Goal: Task Accomplishment & Management: Use online tool/utility

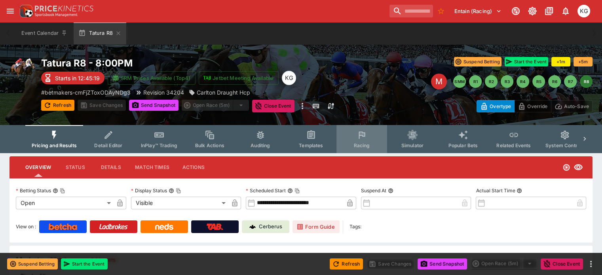
click at [368, 144] on span "Racing" at bounding box center [361, 145] width 16 height 6
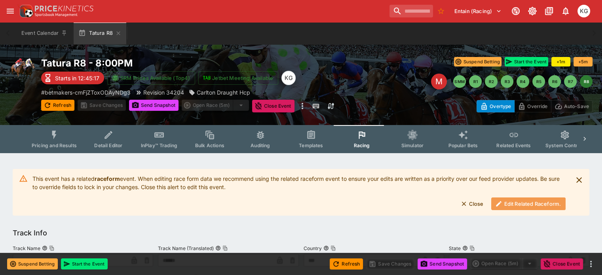
click at [520, 199] on button "Edit Related Raceform." at bounding box center [528, 203] width 74 height 13
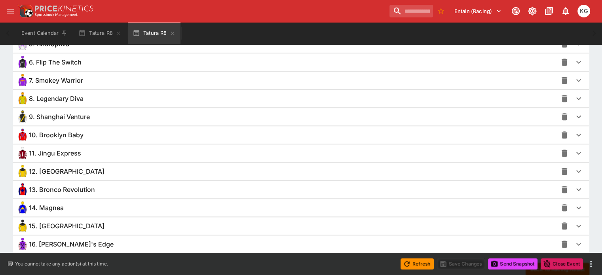
scroll to position [674, 0]
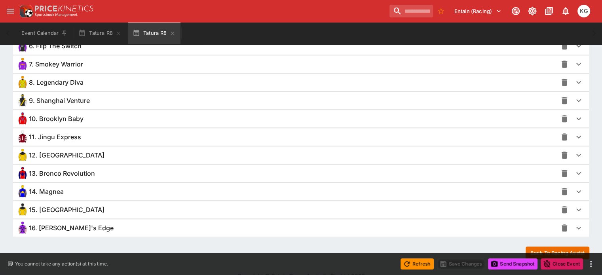
click at [574, 170] on icon "button" at bounding box center [578, 173] width 9 height 9
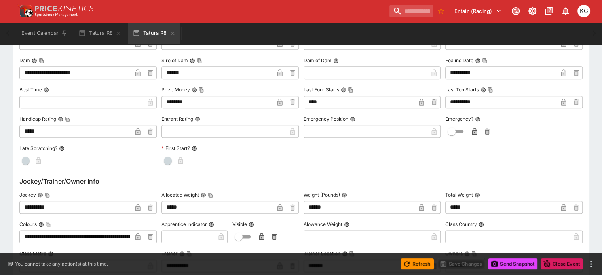
scroll to position [912, 0]
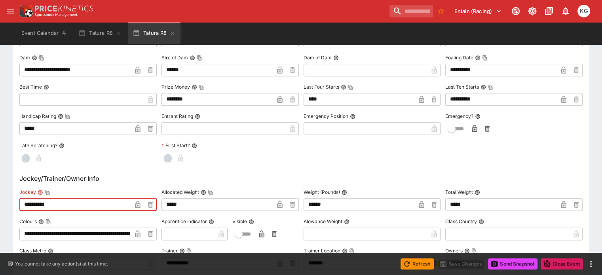
drag, startPoint x: 70, startPoint y: 204, endPoint x: 27, endPoint y: 196, distance: 44.2
paste input "*"
type input "**********"
click at [140, 204] on icon "button" at bounding box center [138, 205] width 4 height 3
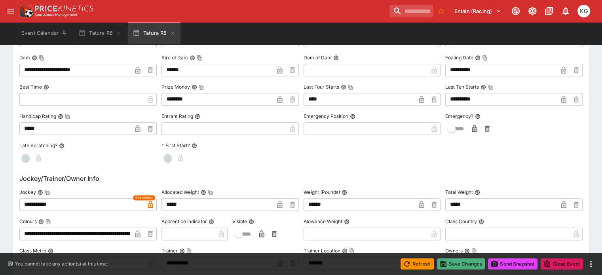
click at [460, 265] on button "Save Changes" at bounding box center [461, 263] width 48 height 11
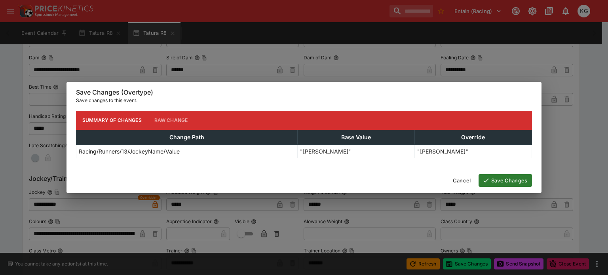
click at [512, 180] on button "Save Changes" at bounding box center [504, 180] width 53 height 13
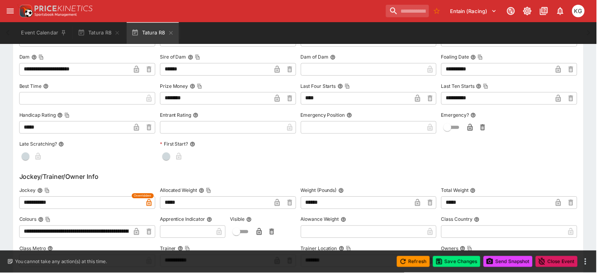
scroll to position [0, 0]
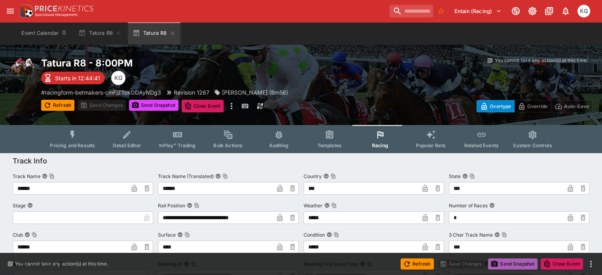
click at [511, 265] on button "Send Snapshot" at bounding box center [512, 263] width 49 height 11
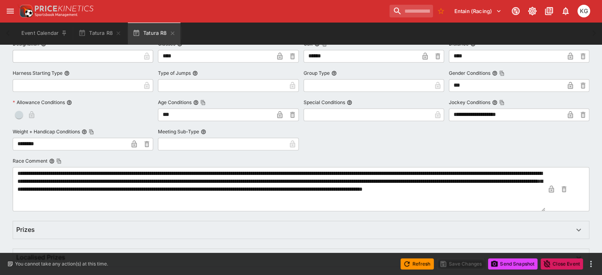
scroll to position [330, 0]
